Goal: Task Accomplishment & Management: Use online tool/utility

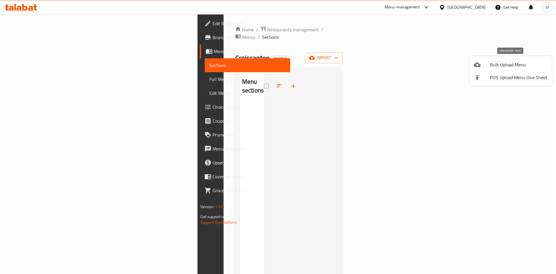
drag, startPoint x: 0, startPoint y: 0, endPoint x: 486, endPoint y: 67, distance: 491.1
click at [486, 67] on div at bounding box center [482, 64] width 16 height 7
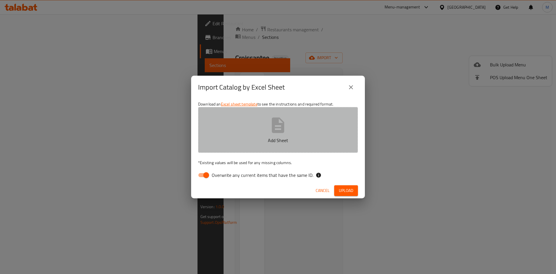
click at [274, 119] on icon "button" at bounding box center [278, 124] width 12 height 15
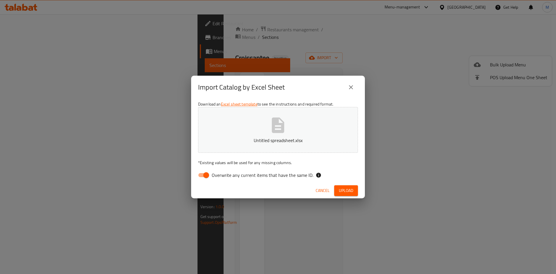
click at [290, 172] on span "Overwrite any current items that have the same ID." at bounding box center [263, 174] width 102 height 7
click at [223, 172] on input "Overwrite any current items that have the same ID." at bounding box center [206, 174] width 33 height 11
checkbox input "false"
click at [353, 193] on span "Upload" at bounding box center [346, 190] width 14 height 7
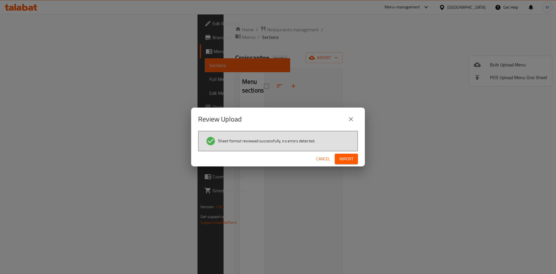
click at [343, 150] on div "Sheet format reviewed successfully, no errors detected." at bounding box center [278, 141] width 160 height 21
click at [350, 159] on span "Import" at bounding box center [346, 158] width 14 height 7
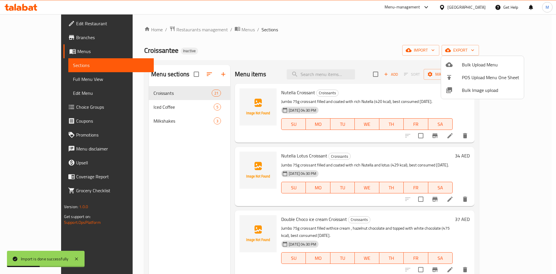
click at [50, 74] on div at bounding box center [278, 137] width 556 height 274
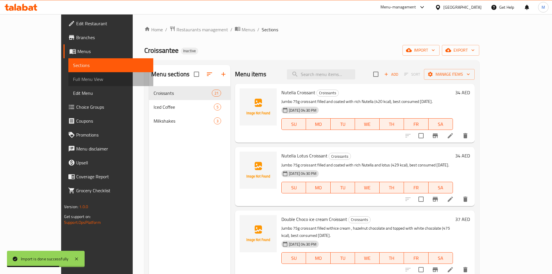
click at [68, 74] on link "Full Menu View" at bounding box center [110, 79] width 85 height 14
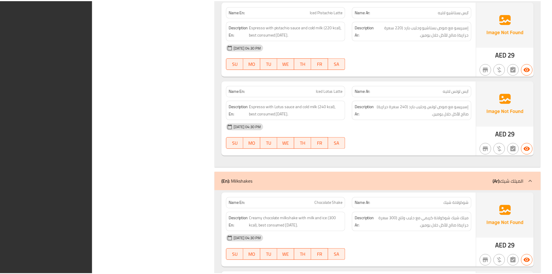
scroll to position [2330, 0]
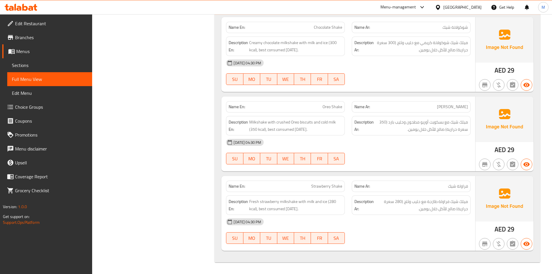
click at [419, 8] on icon at bounding box center [421, 7] width 7 height 7
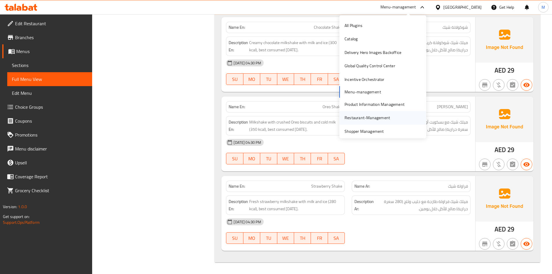
click at [367, 114] on div "Restaurant-Management" at bounding box center [366, 117] width 45 height 6
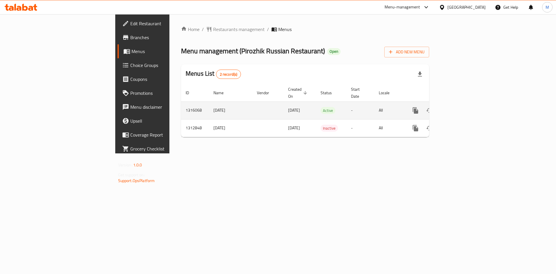
click at [464, 108] on link "enhanced table" at bounding box center [457, 110] width 14 height 14
